Goal: Task Accomplishment & Management: Use online tool/utility

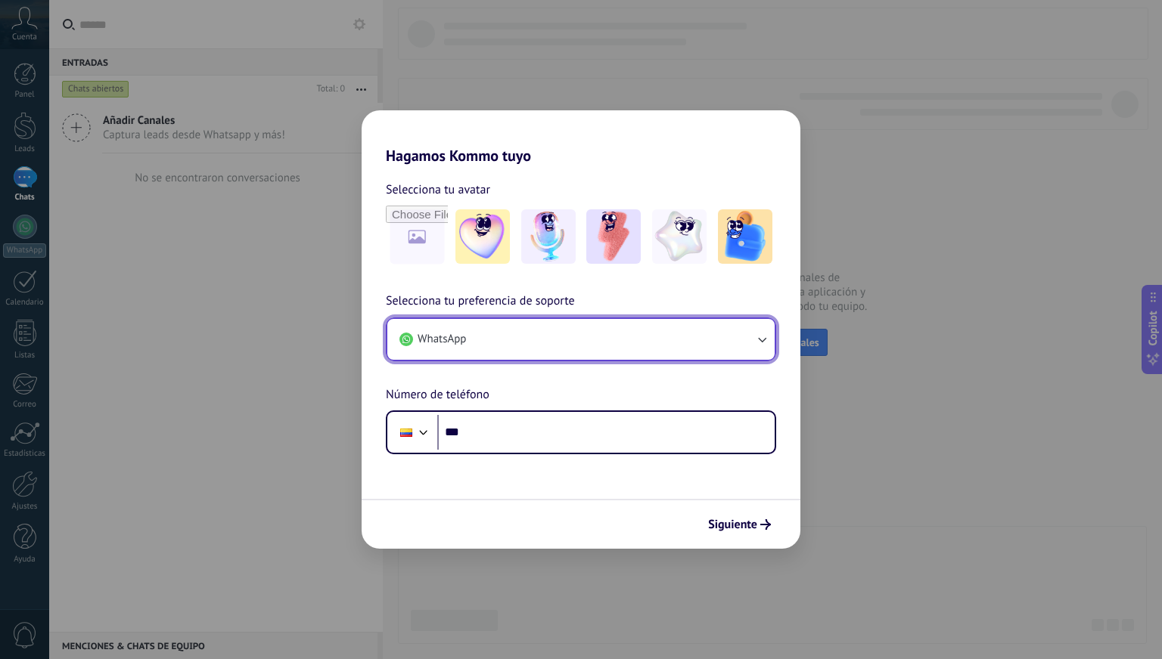
click at [506, 349] on button "WhatsApp" at bounding box center [580, 339] width 387 height 41
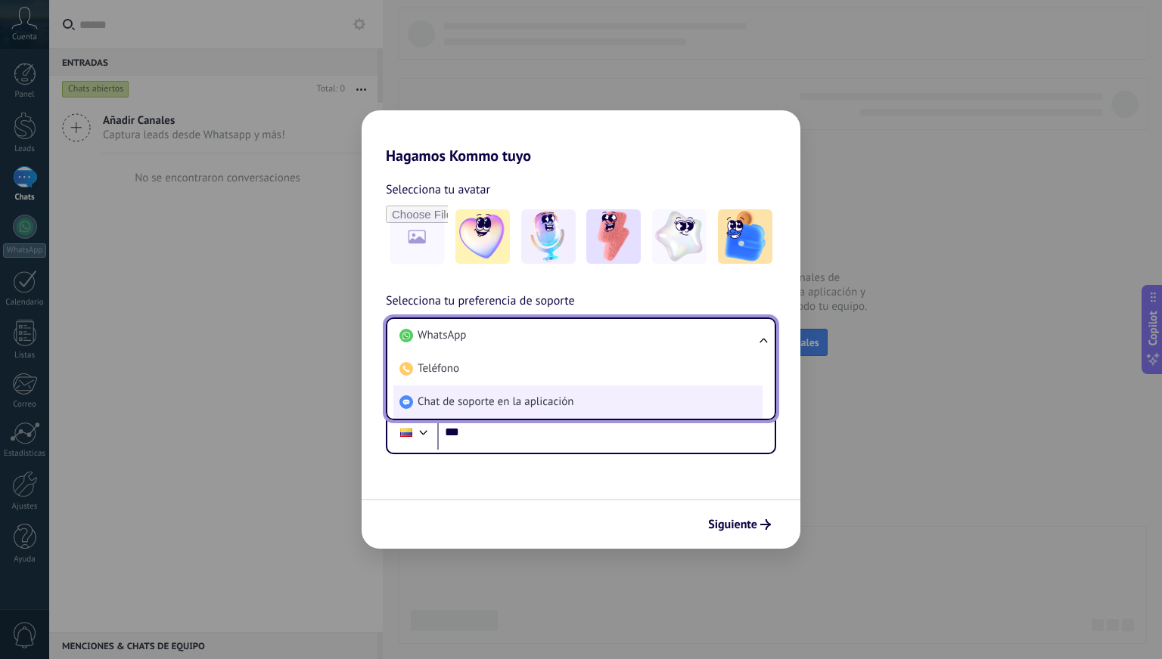
click at [439, 399] on span "Chat de soporte en la aplicación" at bounding box center [495, 402] width 156 height 15
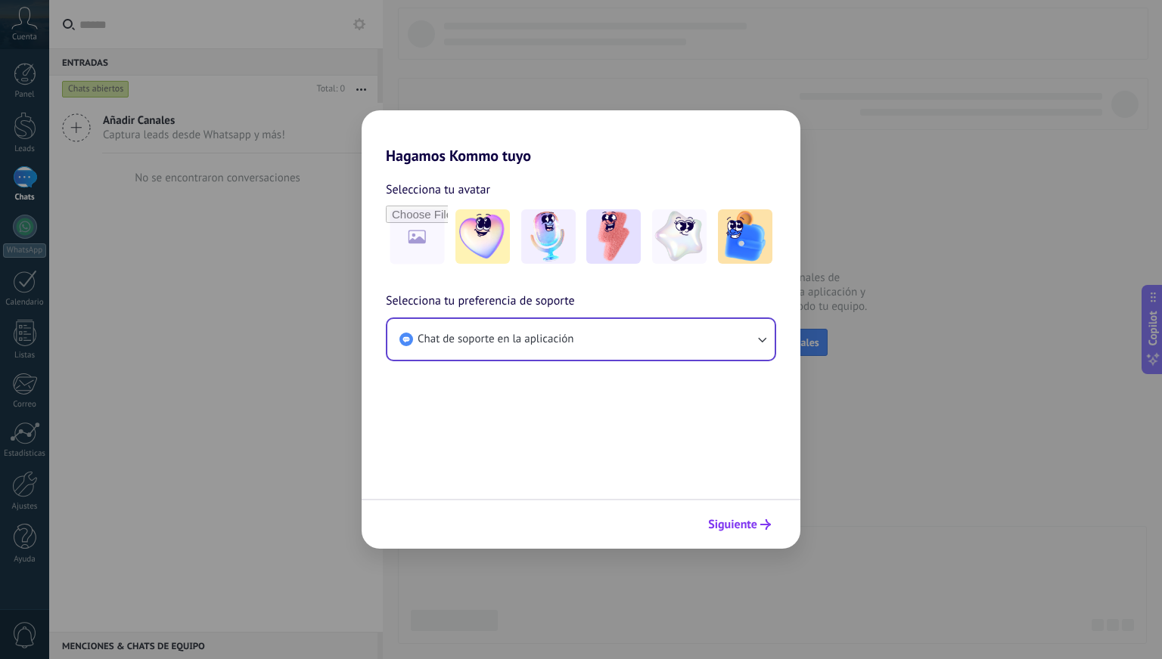
click at [752, 523] on span "Siguiente" at bounding box center [732, 525] width 49 height 11
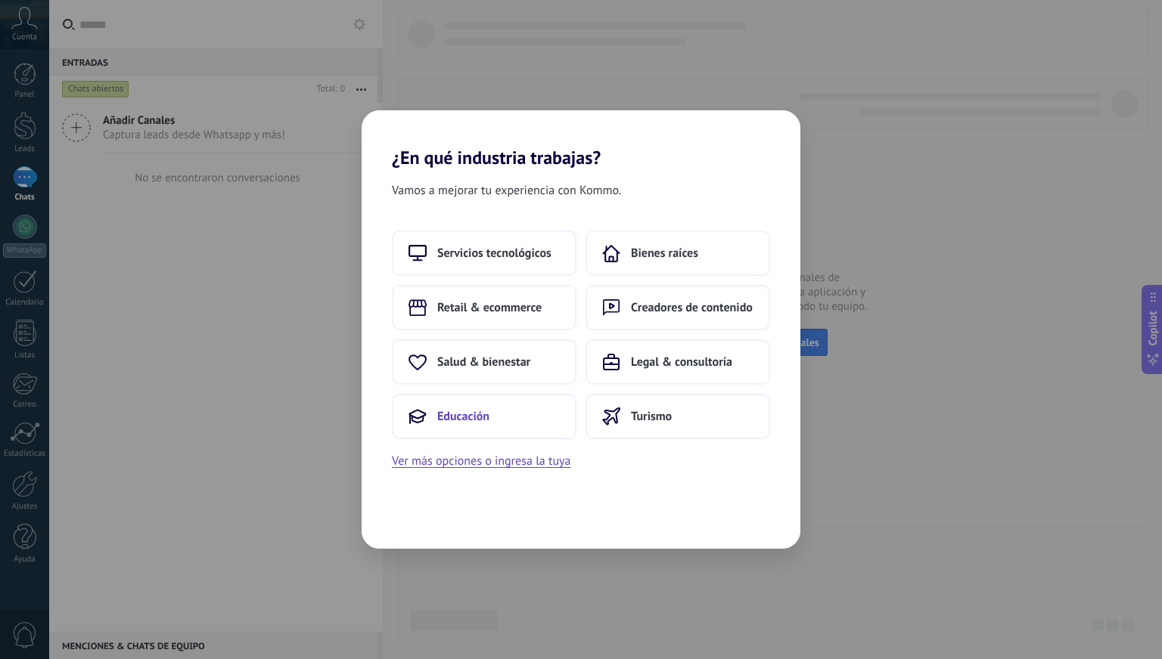
click at [498, 417] on button "Educación" at bounding box center [484, 416] width 185 height 45
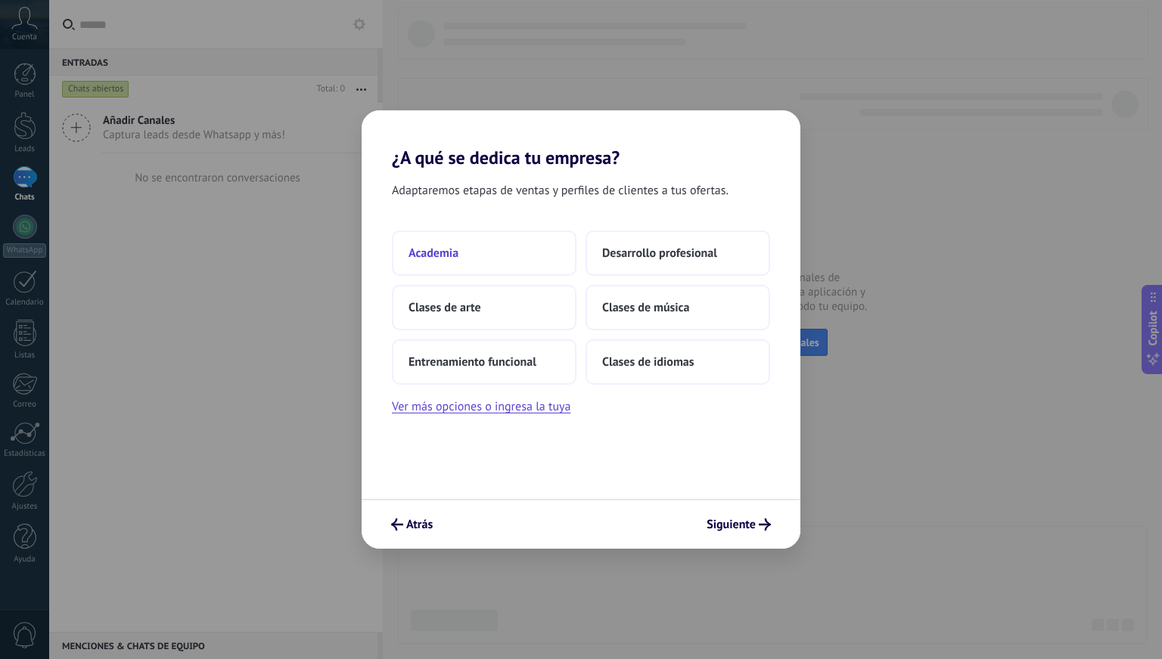
click at [491, 254] on button "Academia" at bounding box center [484, 253] width 185 height 45
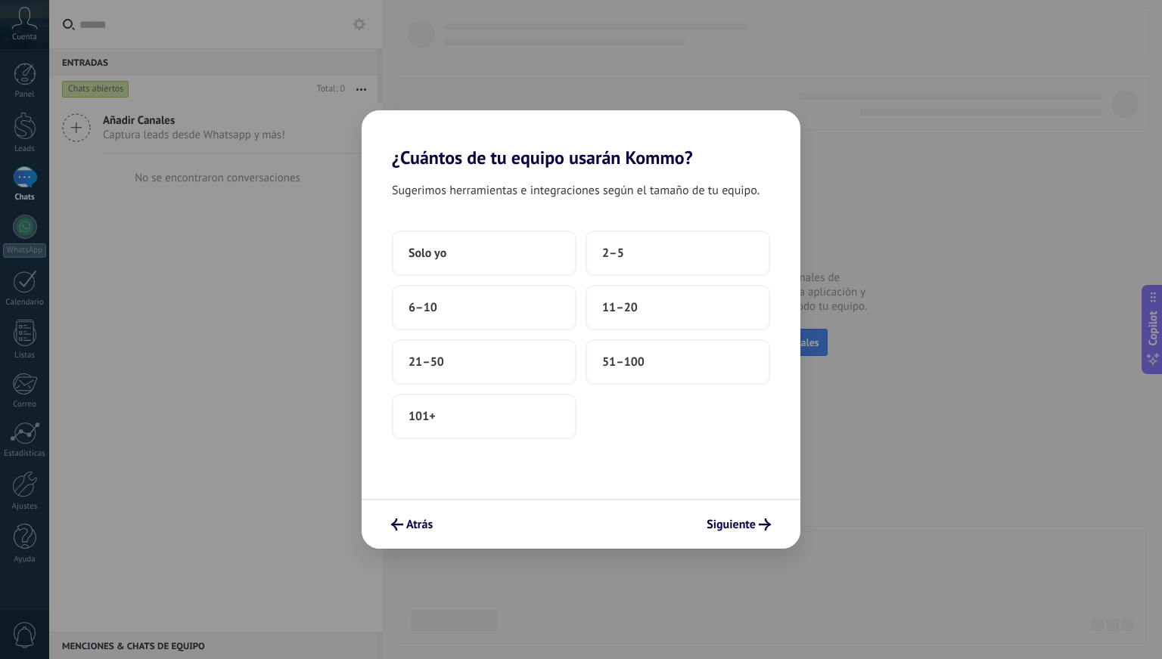
click at [580, 263] on div "Solo yo 2–5 6–10 11–20 21–50 51–100 101+" at bounding box center [581, 335] width 378 height 209
click at [627, 259] on button "2–5" at bounding box center [677, 253] width 185 height 45
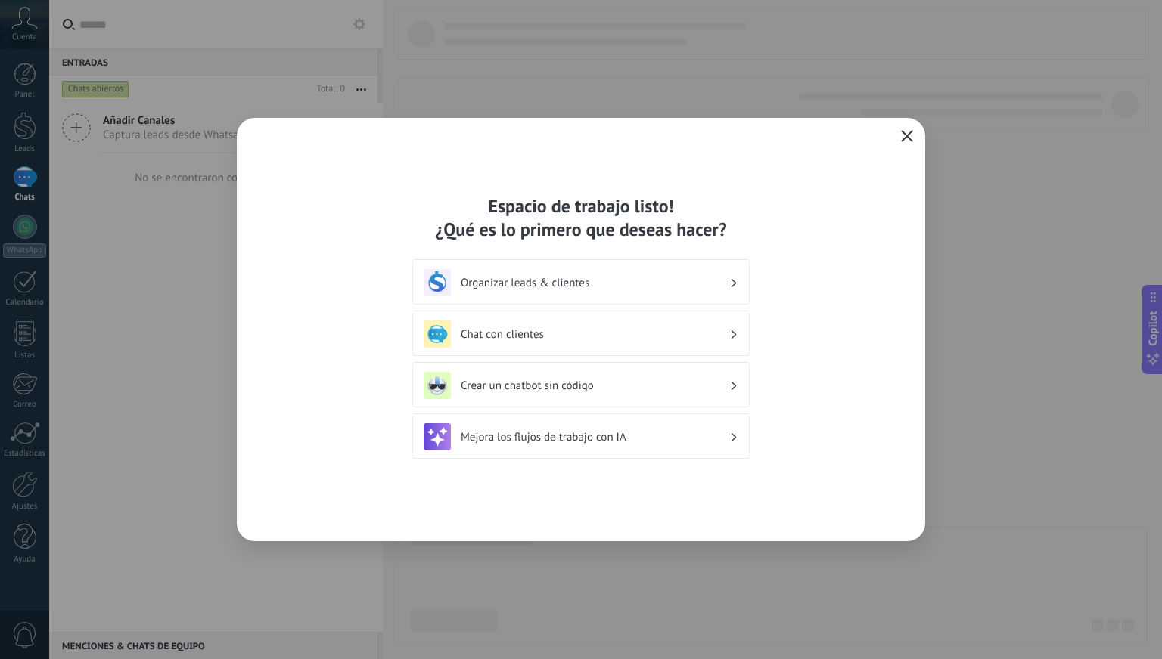
click at [907, 131] on icon "button" at bounding box center [907, 136] width 12 height 12
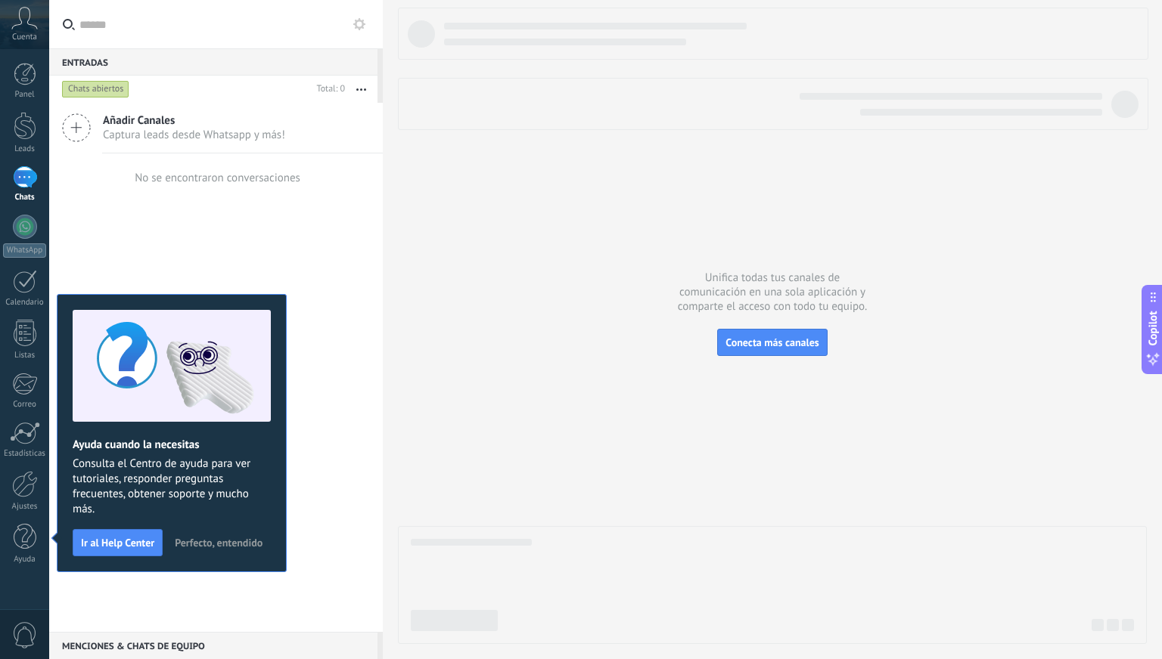
click at [203, 538] on span "Perfecto, entendido" at bounding box center [219, 543] width 88 height 11
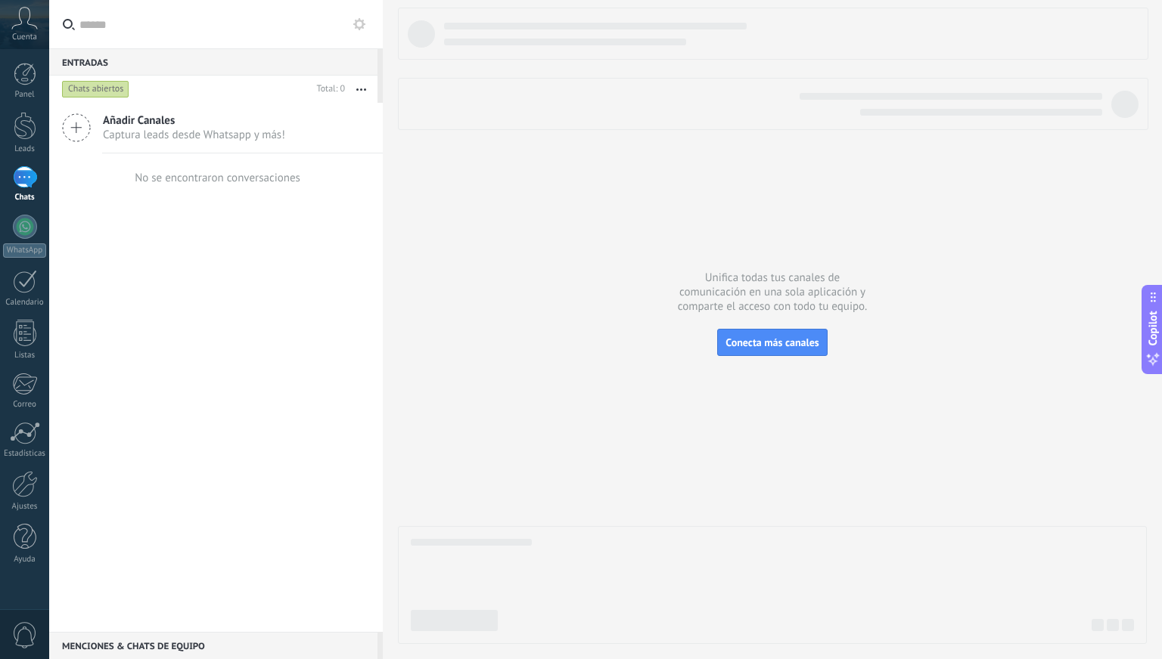
click at [209, 427] on div "Añadir Canales Captura leads desde Whatsapp y más! No se encontraron conversaci…" at bounding box center [216, 367] width 334 height 529
click at [249, 314] on div "Añadir Canales Captura leads desde Whatsapp y más! No se encontraron conversaci…" at bounding box center [216, 367] width 334 height 529
click at [10, 129] on link "Leads" at bounding box center [24, 133] width 49 height 42
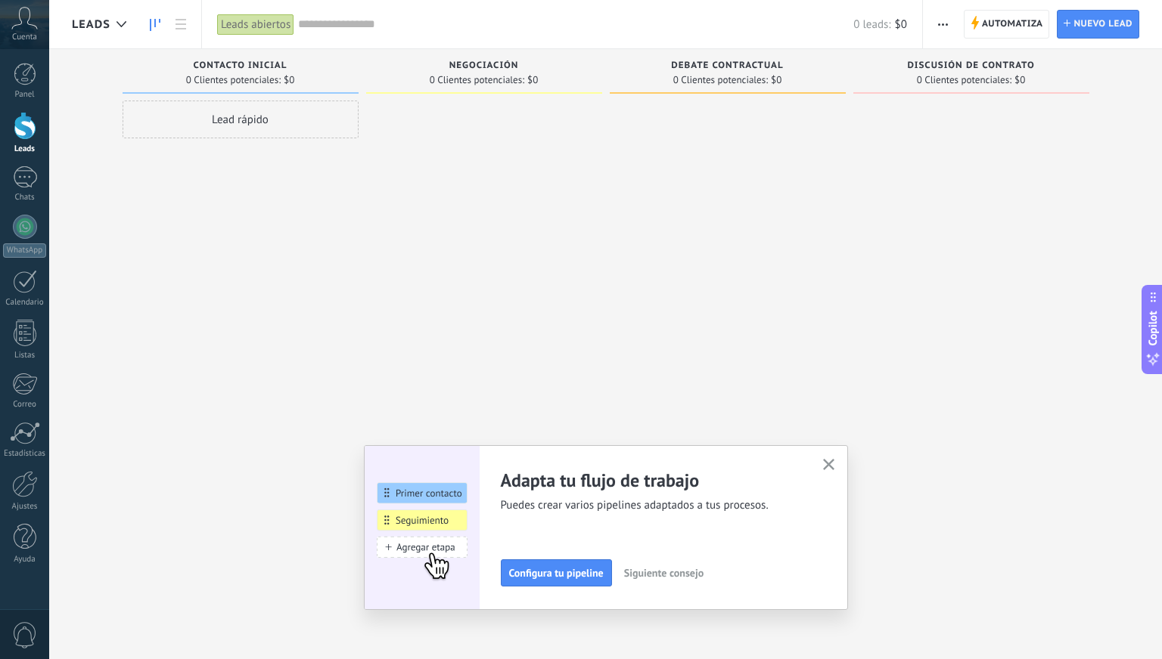
click at [825, 459] on icon "button" at bounding box center [828, 464] width 11 height 11
